Goal: Information Seeking & Learning: Check status

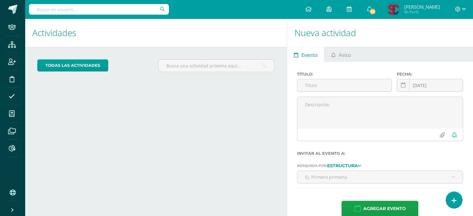
click at [113, 9] on input "text" at bounding box center [99, 9] width 140 height 11
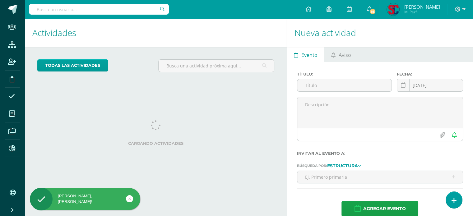
scroll to position [10, 0]
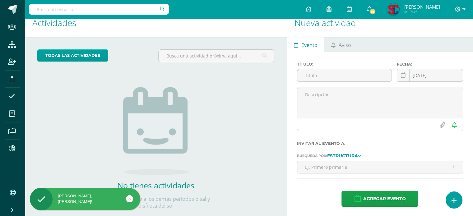
click at [114, 10] on input "text" at bounding box center [99, 9] width 140 height 11
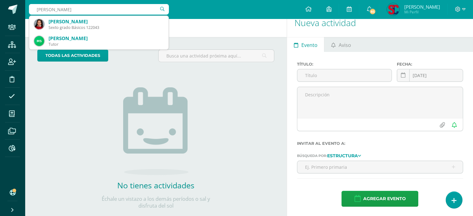
type input "maria renee perez"
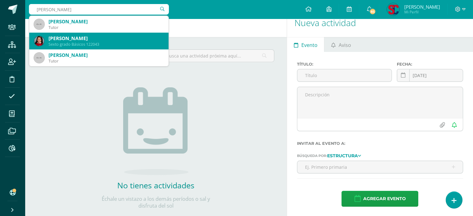
drag, startPoint x: 112, startPoint y: 24, endPoint x: 108, endPoint y: 36, distance: 12.6
click at [108, 36] on span "María Rene Dubón Pérez Tutor María René Pérez Orellana Sexto grado Básicos 1220…" at bounding box center [98, 41] width 139 height 50
click at [108, 36] on div "María René Pérez Orellana" at bounding box center [105, 38] width 115 height 7
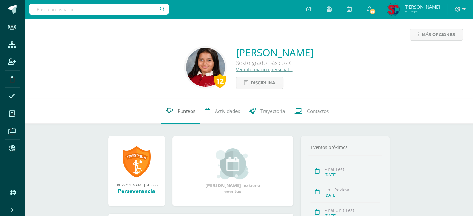
click at [185, 109] on span "Punteos" at bounding box center [186, 111] width 18 height 7
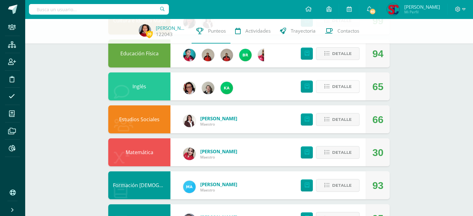
click at [338, 87] on span "Detalle" at bounding box center [341, 86] width 20 height 11
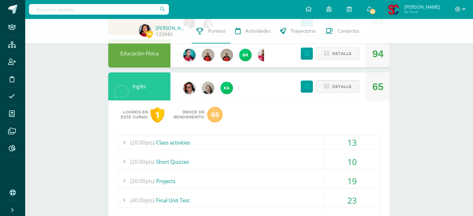
scroll to position [155, 0]
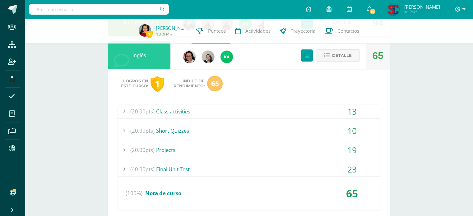
click at [181, 112] on div "(20.00pts) Class activities" at bounding box center [249, 111] width 262 height 14
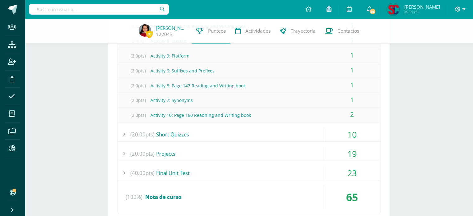
scroll to position [311, 0]
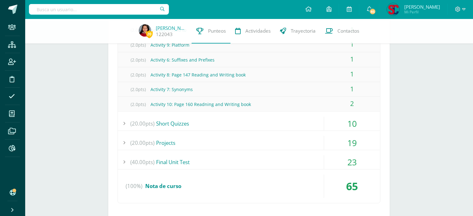
click at [187, 123] on div "(20.00pts) Short Quizzes" at bounding box center [249, 124] width 262 height 14
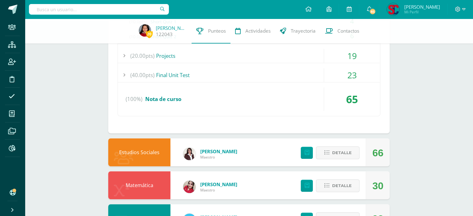
scroll to position [217, 0]
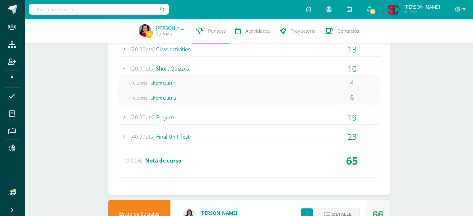
click at [175, 117] on div "(20.00pts) Projects" at bounding box center [249, 117] width 262 height 14
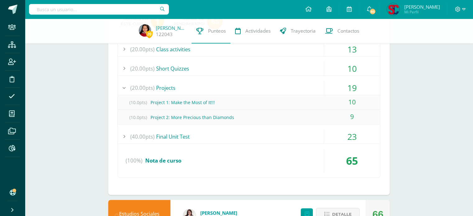
click at [191, 135] on div "(40.00pts) Final Unit Test" at bounding box center [249, 137] width 262 height 14
